Goal: Feedback & Contribution: Leave review/rating

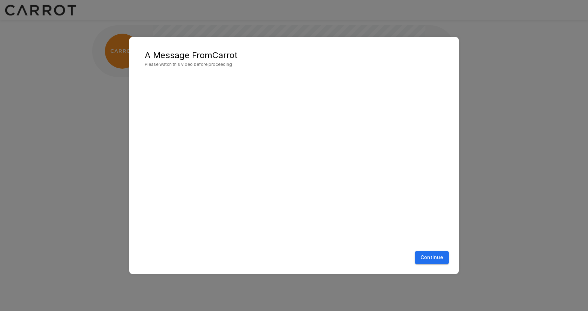
click at [425, 260] on button "Continue" at bounding box center [432, 257] width 34 height 13
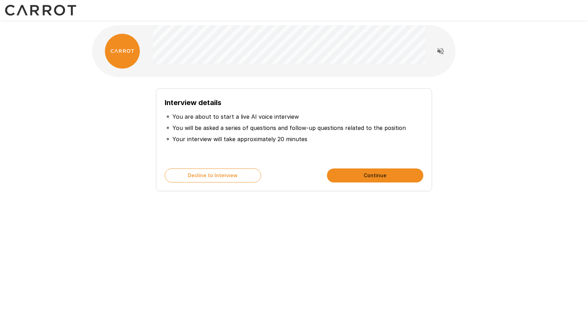
click at [351, 172] on button "Continue" at bounding box center [375, 176] width 96 height 14
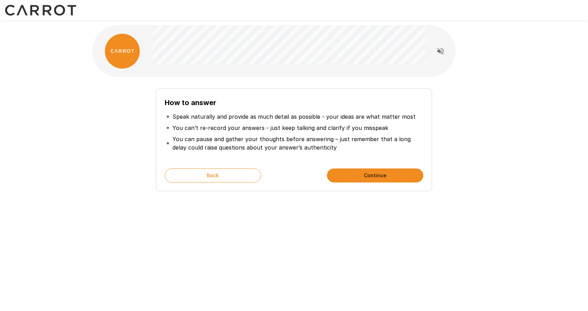
click at [341, 172] on button "Continue" at bounding box center [375, 176] width 96 height 14
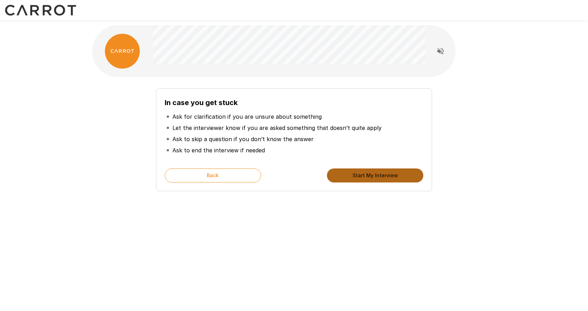
click at [373, 174] on button "Start My Interview" at bounding box center [375, 176] width 96 height 14
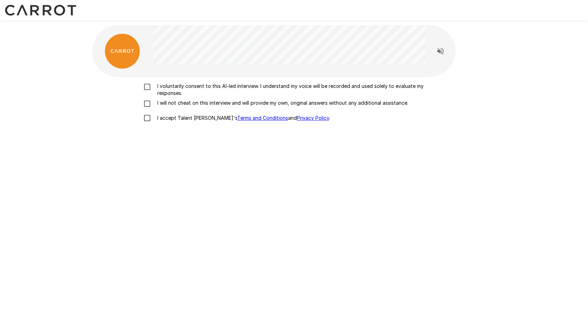
click at [181, 84] on p "I voluntarily consent to this AI-led interview. I understand my voice will be r…" at bounding box center [302, 90] width 294 height 14
click at [172, 103] on p "I will not cheat on this interview and will provide my own, original answers wi…" at bounding box center [282, 103] width 254 height 7
click at [170, 120] on p "I accept Talent Llama's Terms and Conditions and Privacy Policy ." at bounding box center [243, 118] width 176 height 7
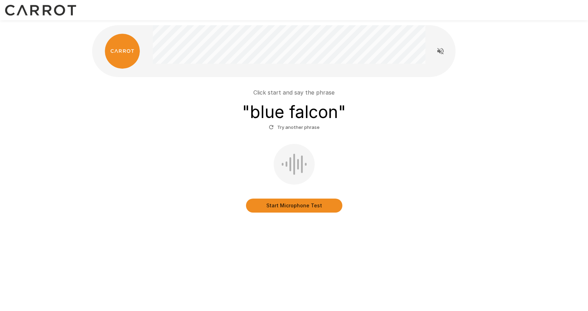
click at [309, 208] on button "Start Microphone Test" at bounding box center [294, 206] width 96 height 14
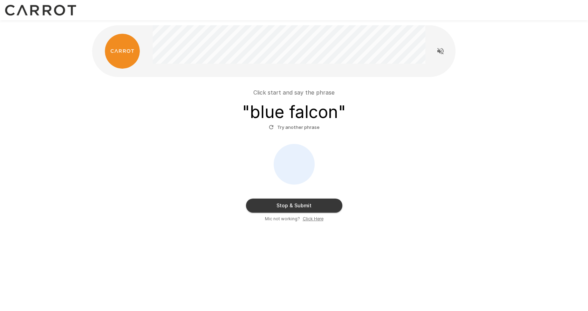
click at [309, 208] on button "Stop & Submit" at bounding box center [294, 206] width 96 height 14
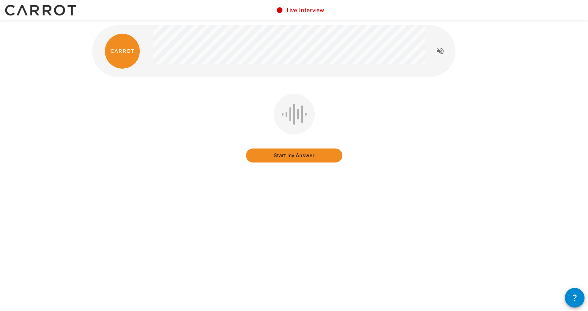
click at [304, 154] on button "Start my Answer" at bounding box center [294, 156] width 96 height 14
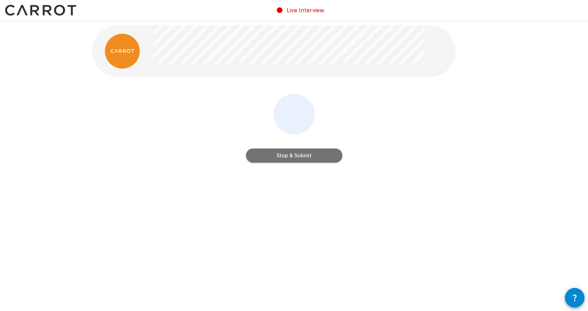
click at [304, 159] on button "Stop & Submit" at bounding box center [294, 156] width 96 height 14
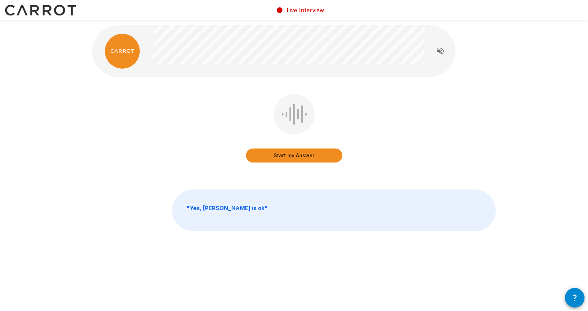
click at [291, 155] on button "Start my Answer" at bounding box center [294, 156] width 96 height 14
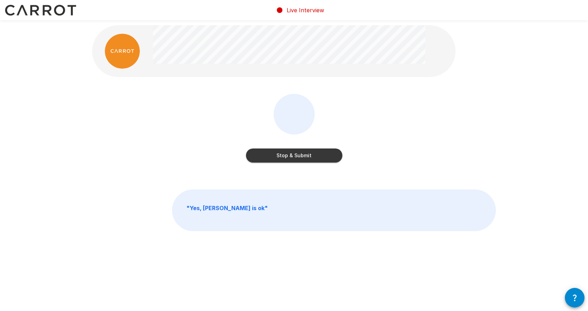
click at [296, 158] on button "Stop & Submit" at bounding box center [294, 156] width 96 height 14
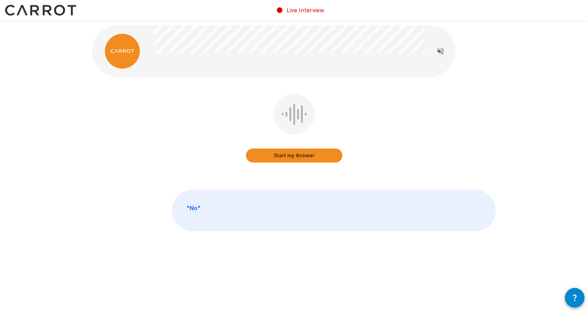
click at [295, 156] on button "Start my Answer" at bounding box center [294, 156] width 96 height 14
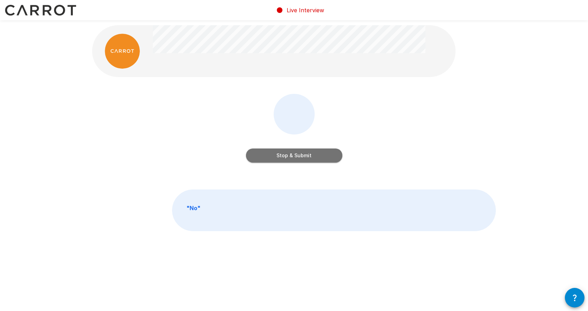
click at [295, 157] on button "Stop & Submit" at bounding box center [294, 156] width 96 height 14
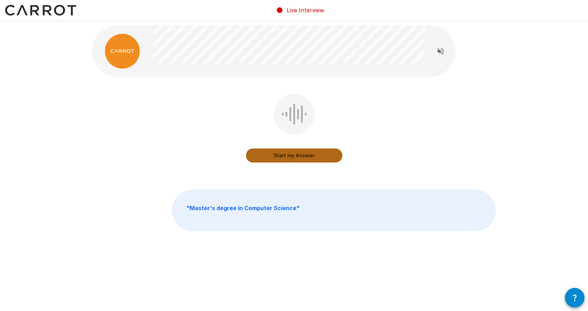
click at [295, 157] on button "Start my Answer" at bounding box center [294, 156] width 96 height 14
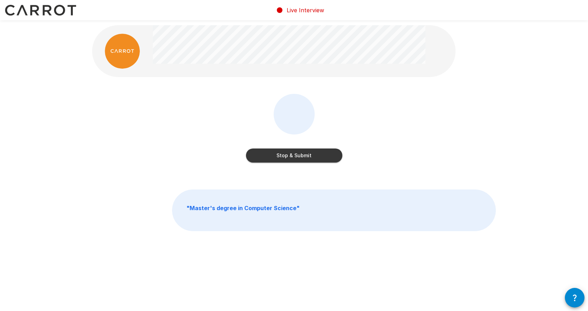
click at [295, 157] on button "Stop & Submit" at bounding box center [294, 156] width 96 height 14
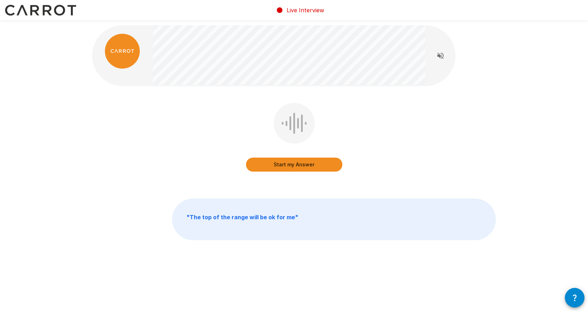
click at [292, 164] on button "Start my Answer" at bounding box center [294, 165] width 96 height 14
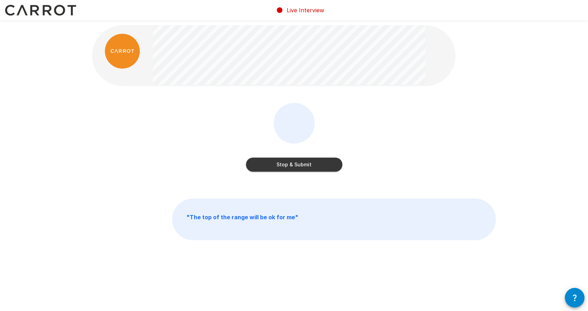
click at [327, 166] on button "Stop & Submit" at bounding box center [294, 165] width 96 height 14
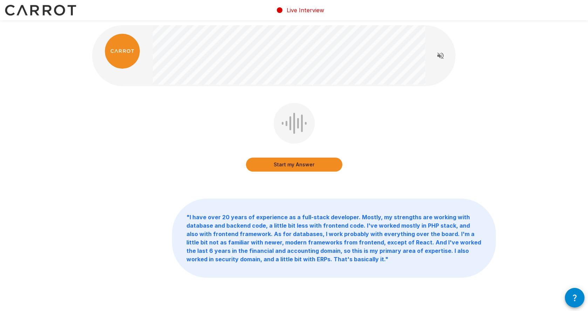
click at [290, 167] on button "Start my Answer" at bounding box center [294, 165] width 96 height 14
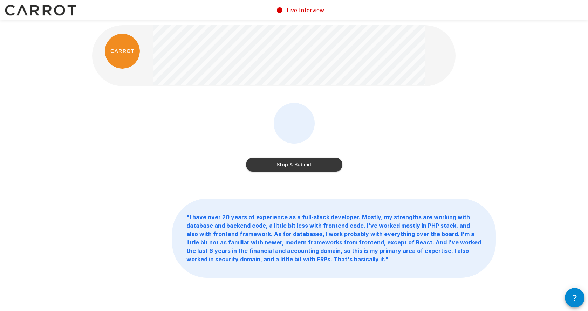
click at [290, 167] on button "Stop & Submit" at bounding box center [294, 165] width 96 height 14
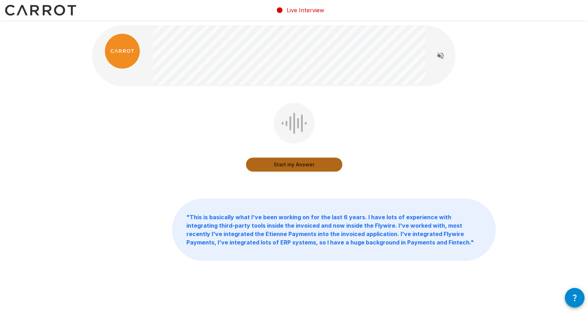
click at [290, 165] on button "Start my Answer" at bounding box center [294, 165] width 96 height 14
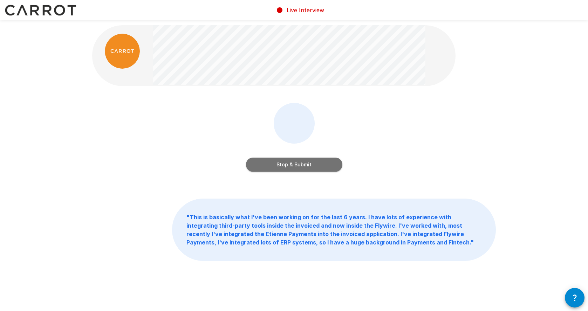
click at [286, 165] on button "Stop & Submit" at bounding box center [294, 165] width 96 height 14
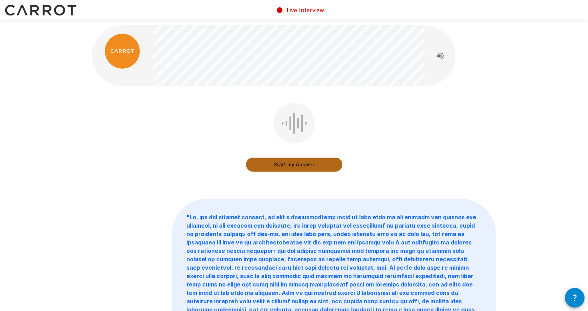
click at [286, 165] on button "Start my Answer" at bounding box center [294, 165] width 96 height 14
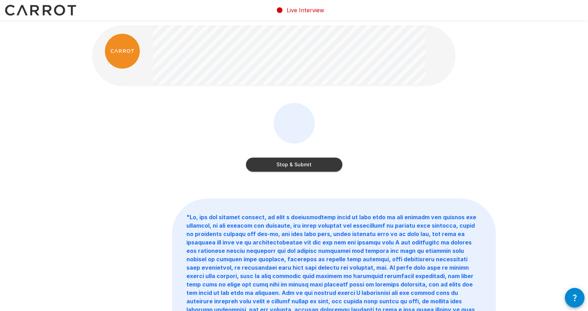
click at [286, 165] on button "Stop & Submit" at bounding box center [294, 165] width 96 height 14
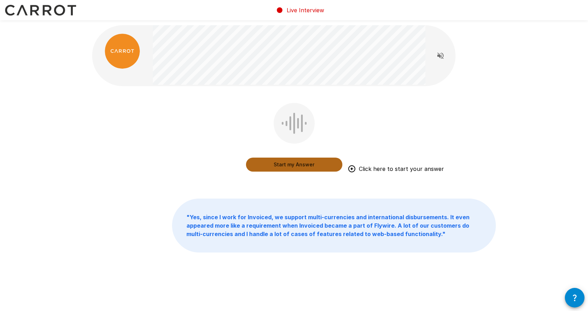
click at [288, 162] on button "Start my Answer" at bounding box center [294, 165] width 96 height 14
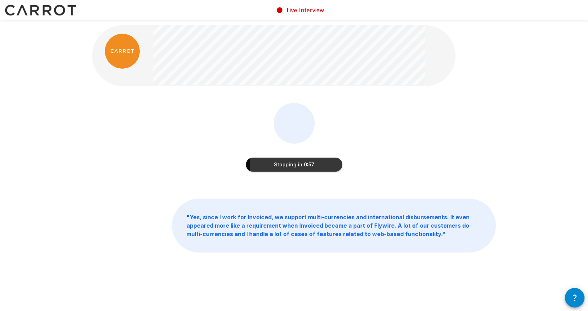
click at [274, 165] on button "Stopping in 0:57" at bounding box center [294, 165] width 96 height 14
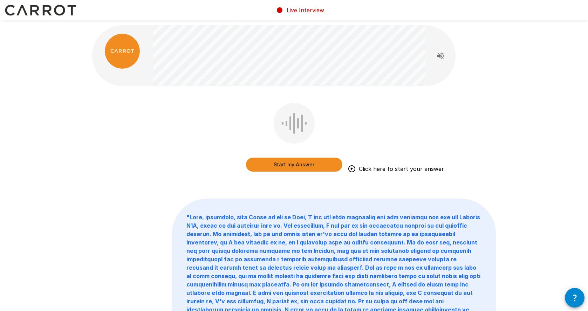
click at [280, 168] on button "Start my Answer" at bounding box center [294, 165] width 96 height 14
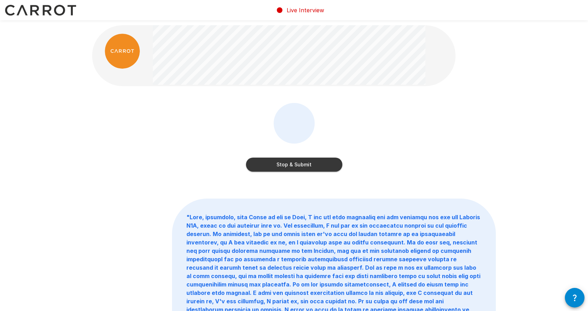
click at [295, 165] on button "Stop & Submit" at bounding box center [294, 165] width 96 height 14
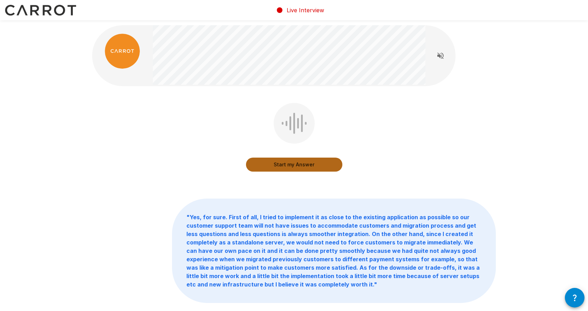
click at [275, 167] on button "Start my Answer" at bounding box center [294, 165] width 96 height 14
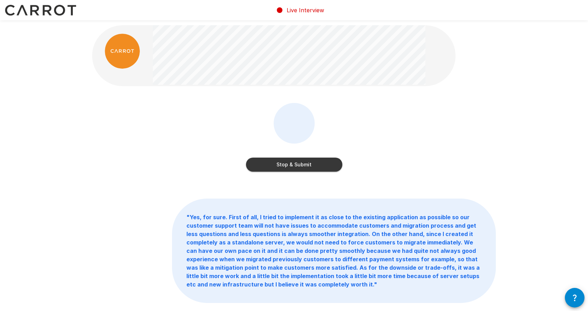
click at [275, 167] on button "Stop & Submit" at bounding box center [294, 165] width 96 height 14
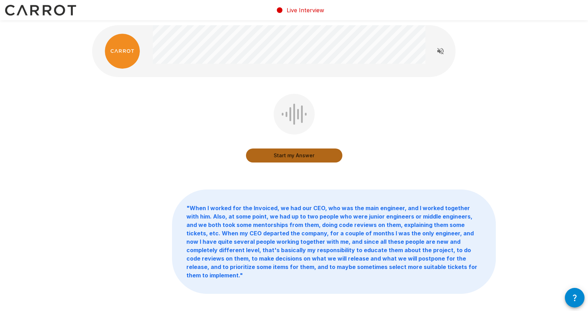
click at [293, 153] on button "Start my Answer" at bounding box center [294, 156] width 96 height 14
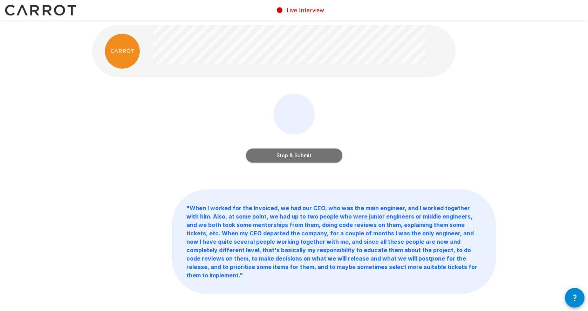
click at [293, 153] on button "Stop & Submit" at bounding box center [294, 156] width 96 height 14
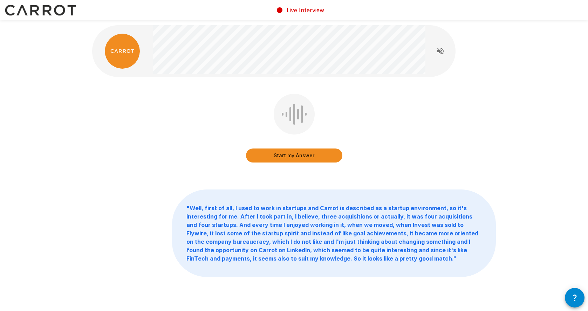
click at [291, 157] on button "Start my Answer" at bounding box center [294, 156] width 96 height 14
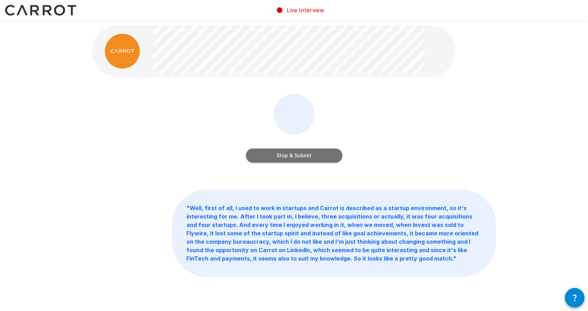
click at [292, 153] on button "Stop & Submit" at bounding box center [294, 156] width 96 height 14
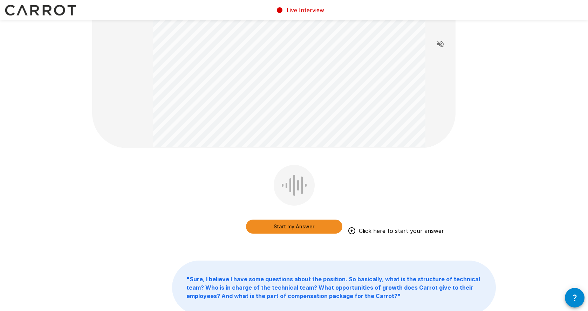
scroll to position [87, 0]
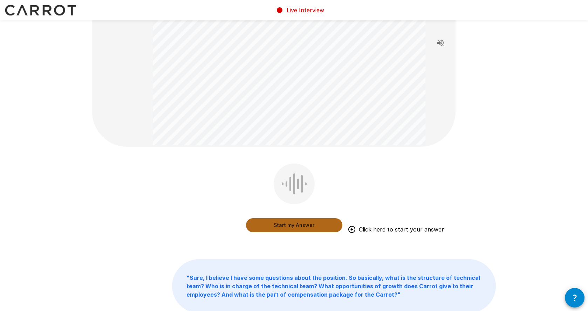
click at [287, 228] on button "Start my Answer" at bounding box center [294, 225] width 96 height 14
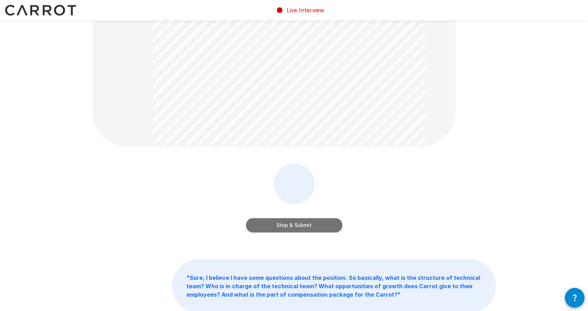
click at [287, 228] on button "Stop & Submit" at bounding box center [294, 225] width 96 height 14
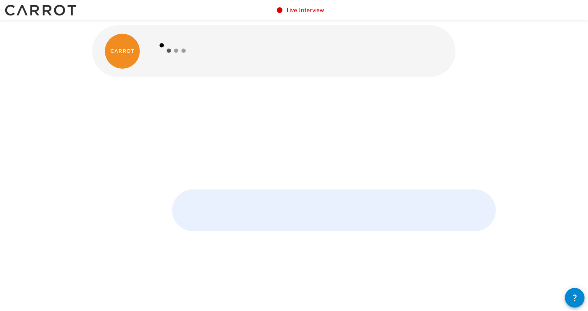
scroll to position [0, 0]
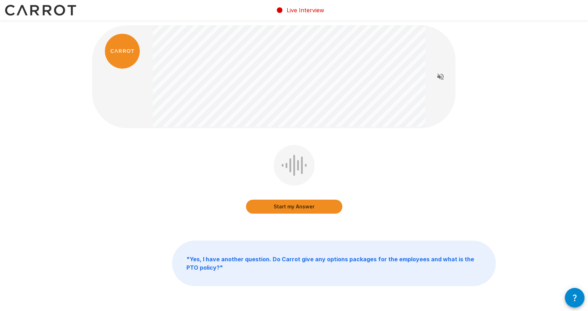
click at [291, 210] on button "Start my Answer" at bounding box center [294, 207] width 96 height 14
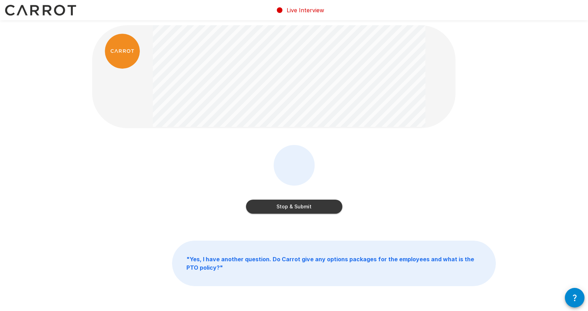
click at [293, 211] on button "Stop & Submit" at bounding box center [294, 207] width 96 height 14
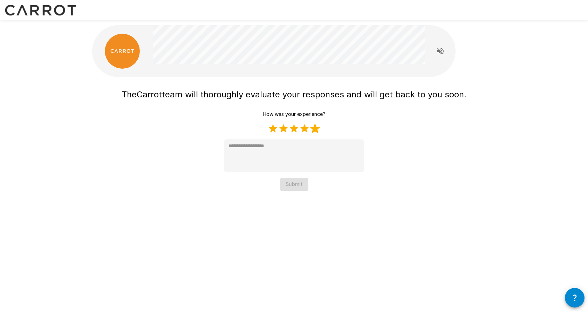
click at [316, 129] on label "5 Stars" at bounding box center [315, 128] width 11 height 11
type textarea "*"
click at [292, 187] on button "Submit" at bounding box center [294, 184] width 28 height 13
